Goal: Navigation & Orientation: Understand site structure

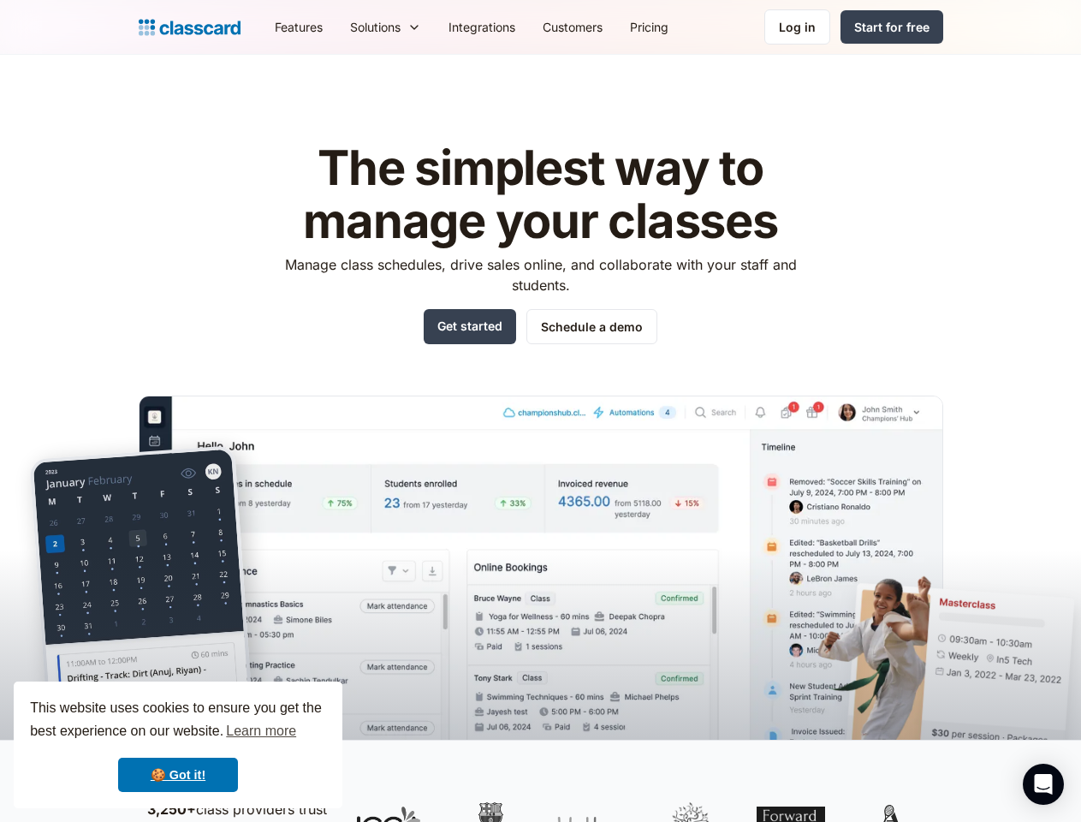
click at [540, 411] on img at bounding box center [541, 593] width 805 height 395
click at [178, 745] on div "This website uses cookies to ensure you get the best experience on our website.…" at bounding box center [178, 745] width 329 height 127
click at [602, 27] on nav "Features Resources Blog The latest industry news, updates and info. Customer st…" at bounding box center [602, 27] width 682 height 39
click at [337, 27] on div "Solutions Sports academy Swim school Dance studio Gymnastics Music school Marti…" at bounding box center [386, 27] width 98 height 39
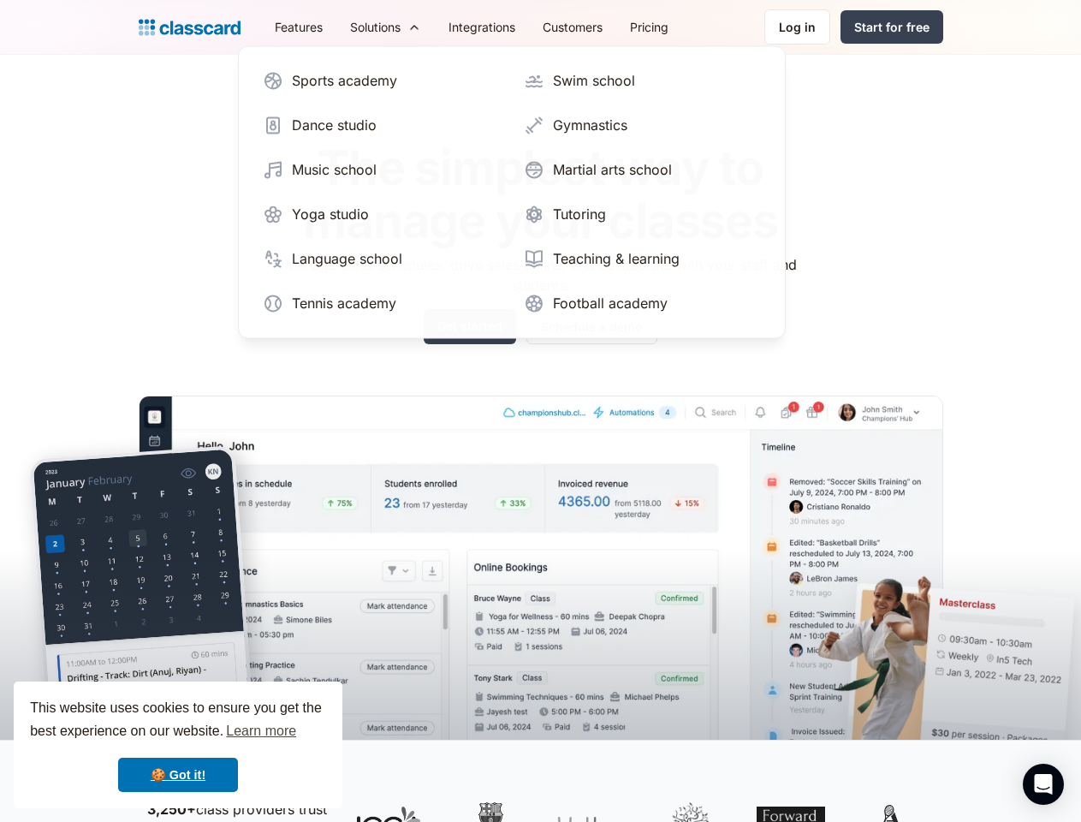
click at [1044, 784] on icon "Open Intercom Messenger" at bounding box center [1044, 784] width 18 height 21
